Goal: Task Accomplishment & Management: Manage account settings

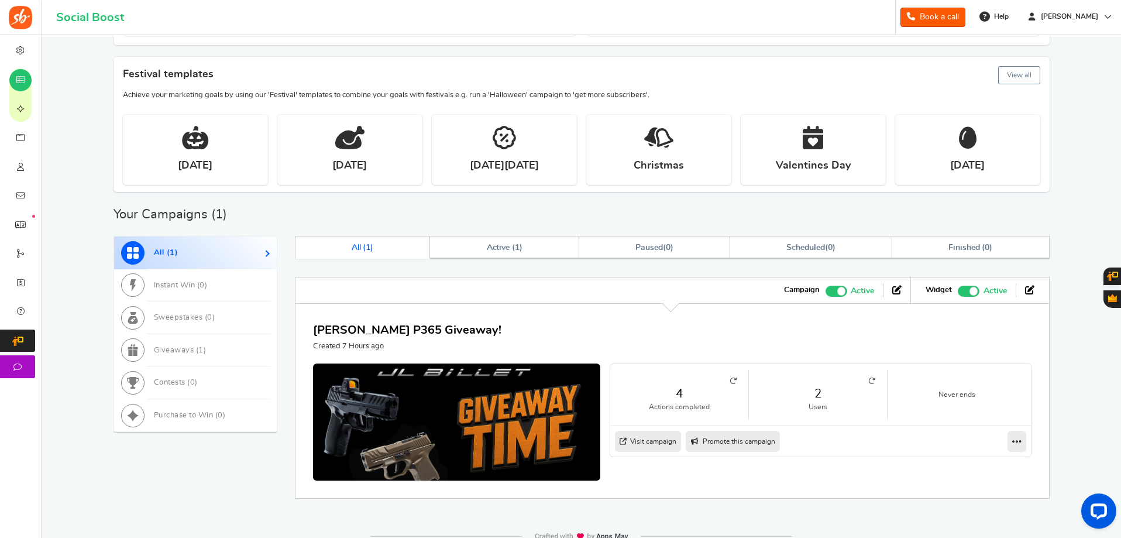
scroll to position [207, 0]
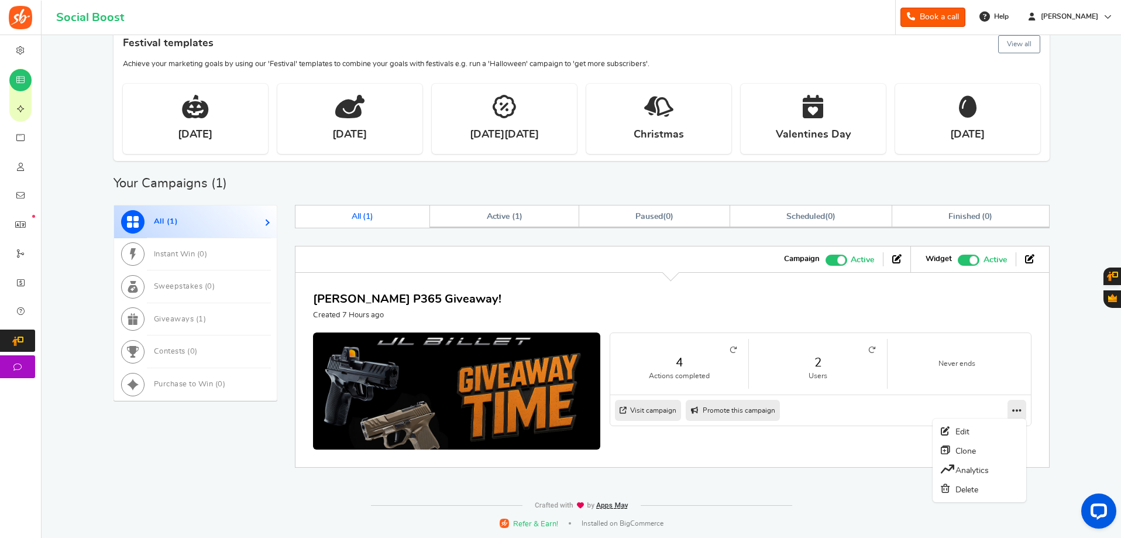
click at [1018, 409] on icon at bounding box center [1016, 410] width 9 height 11
click at [970, 442] on link "Clone" at bounding box center [979, 450] width 87 height 19
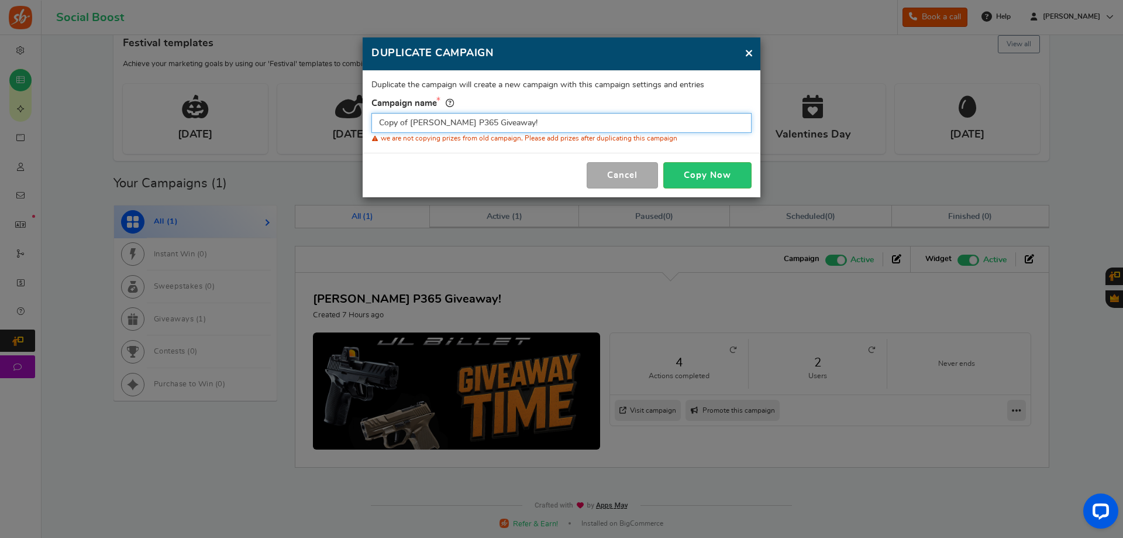
click at [970, 442] on body "For the best experience, view this on a desktop! Social Boost Book a call 0 WAR…" at bounding box center [561, 165] width 1123 height 744
click at [745, 52] on span "×" at bounding box center [749, 53] width 9 height 15
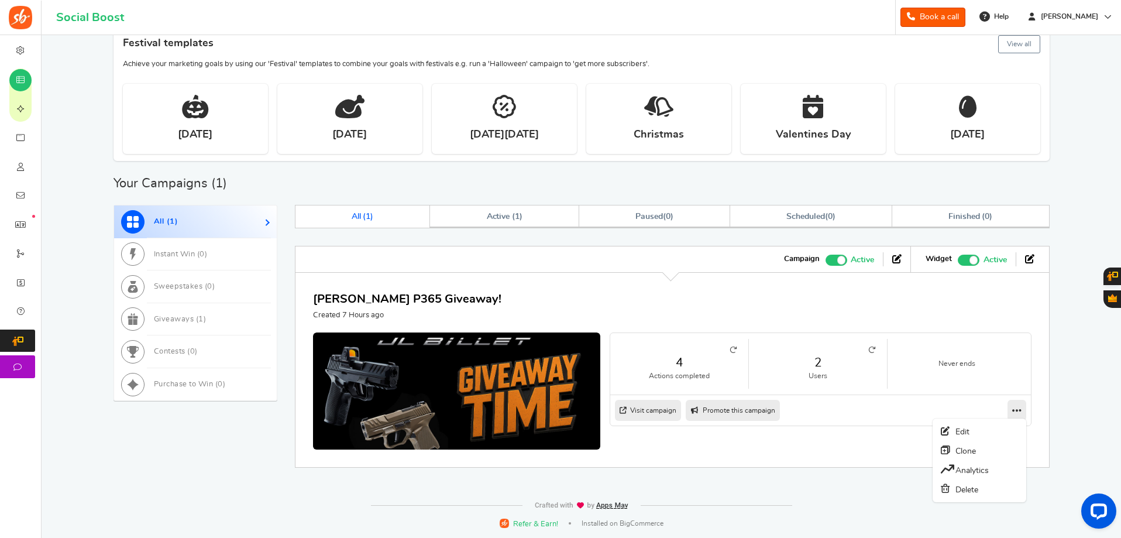
click at [1011, 422] on nav "Visit campaign Preview as Live Visit campaign Promote this campaign Switch Them…" at bounding box center [820, 410] width 421 height 30
click at [1016, 404] on link at bounding box center [1017, 410] width 19 height 21
click at [991, 433] on link "Edit" at bounding box center [979, 431] width 87 height 19
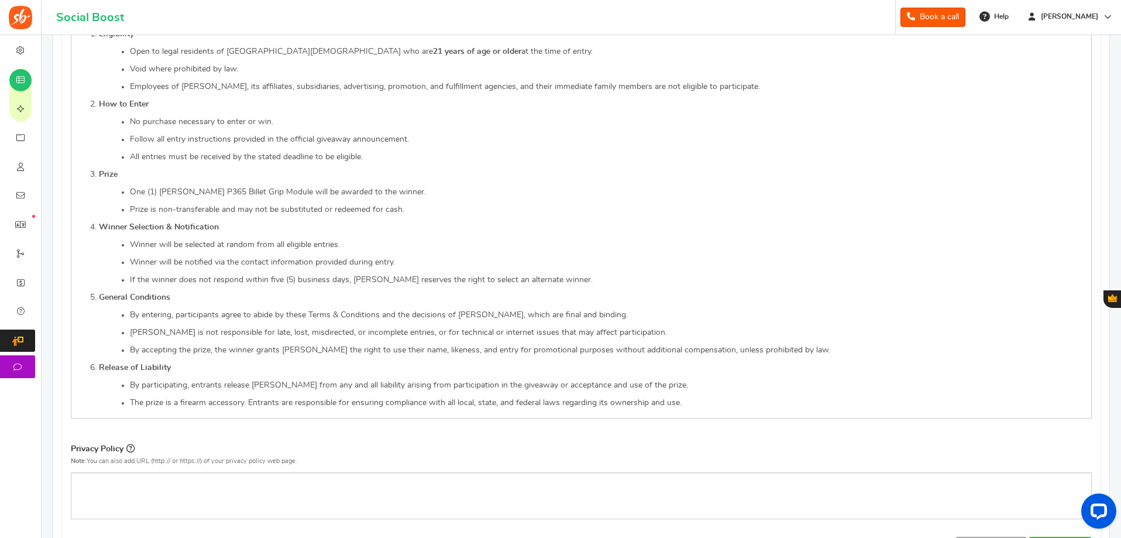
scroll to position [707, 0]
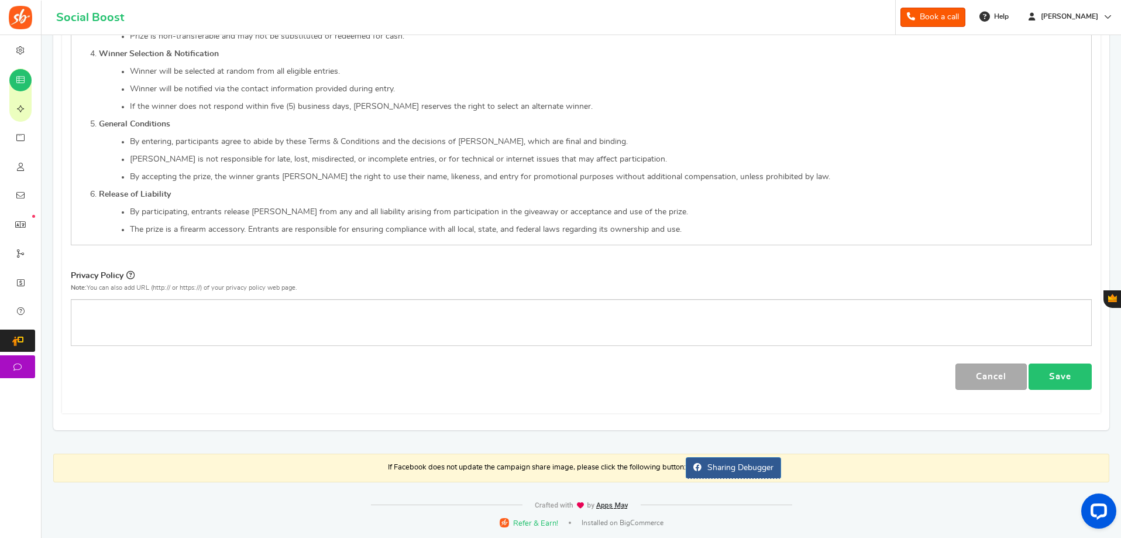
click at [1064, 382] on link "Save" at bounding box center [1060, 376] width 63 height 26
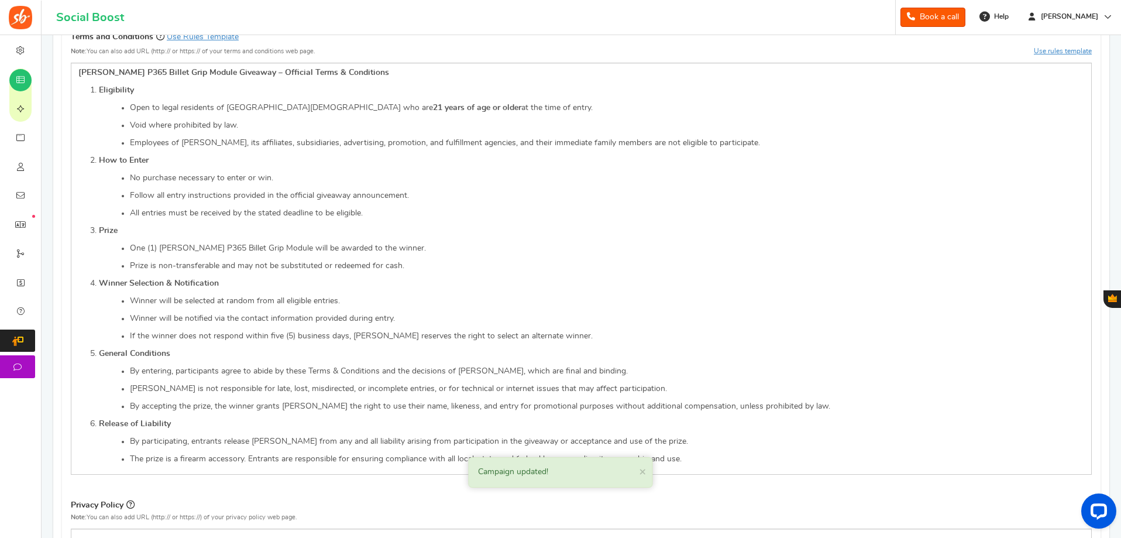
scroll to position [297, 0]
